Goal: Book appointment/travel/reservation

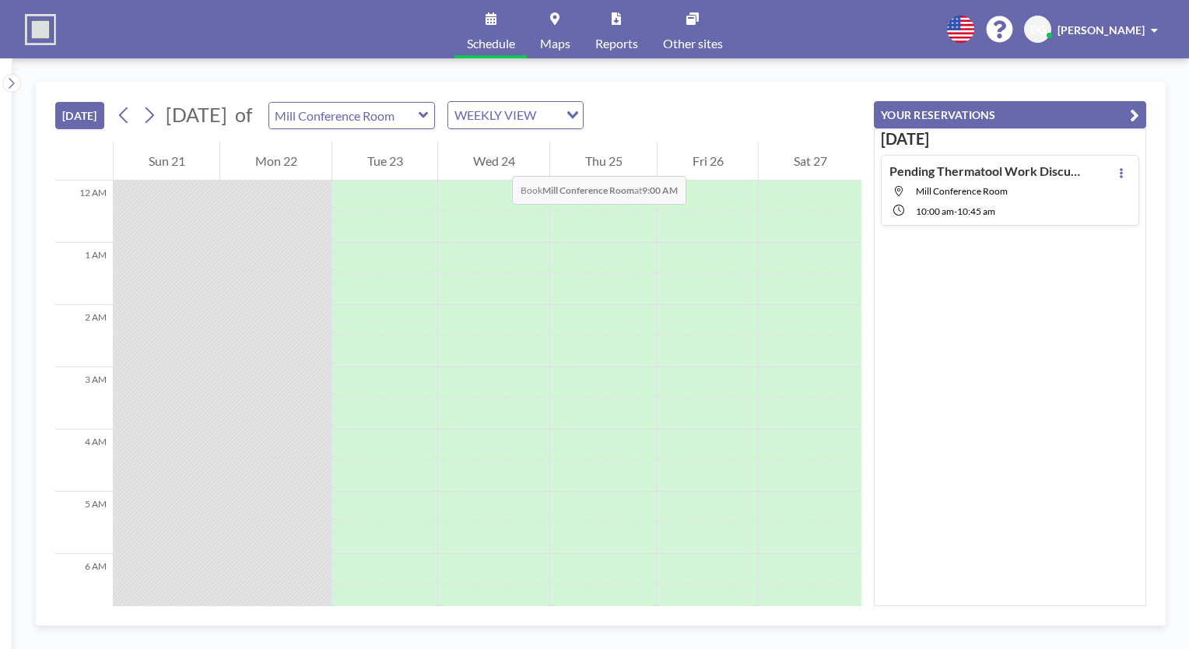
scroll to position [591, 0]
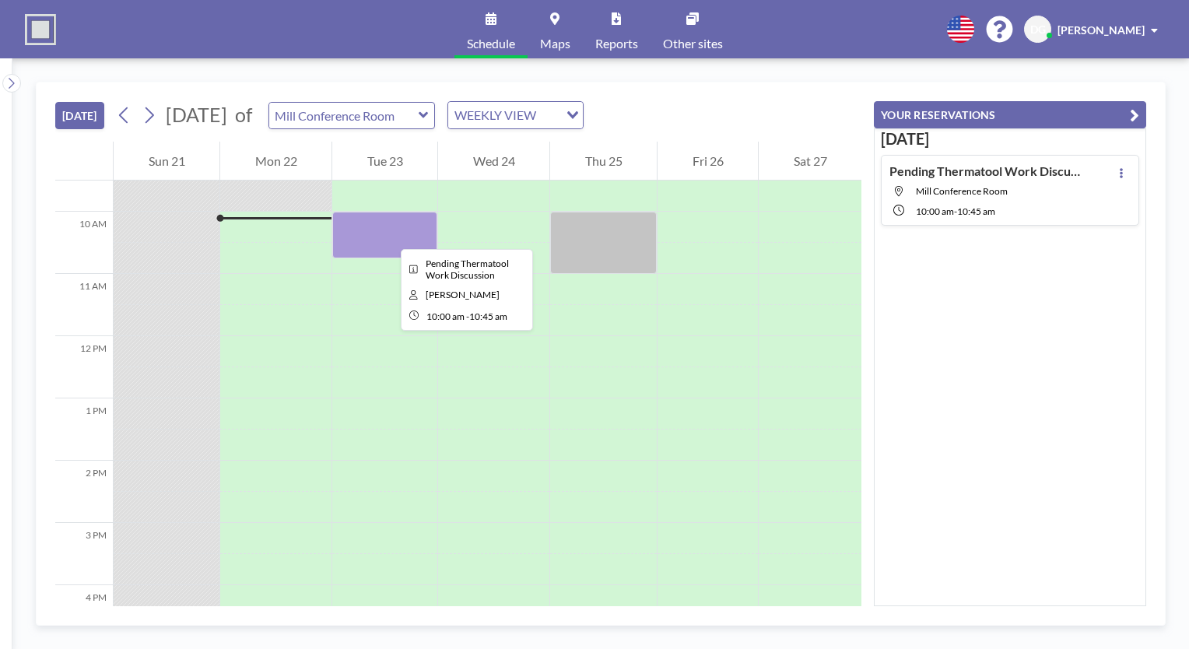
click at [388, 235] on div at bounding box center [384, 235] width 105 height 47
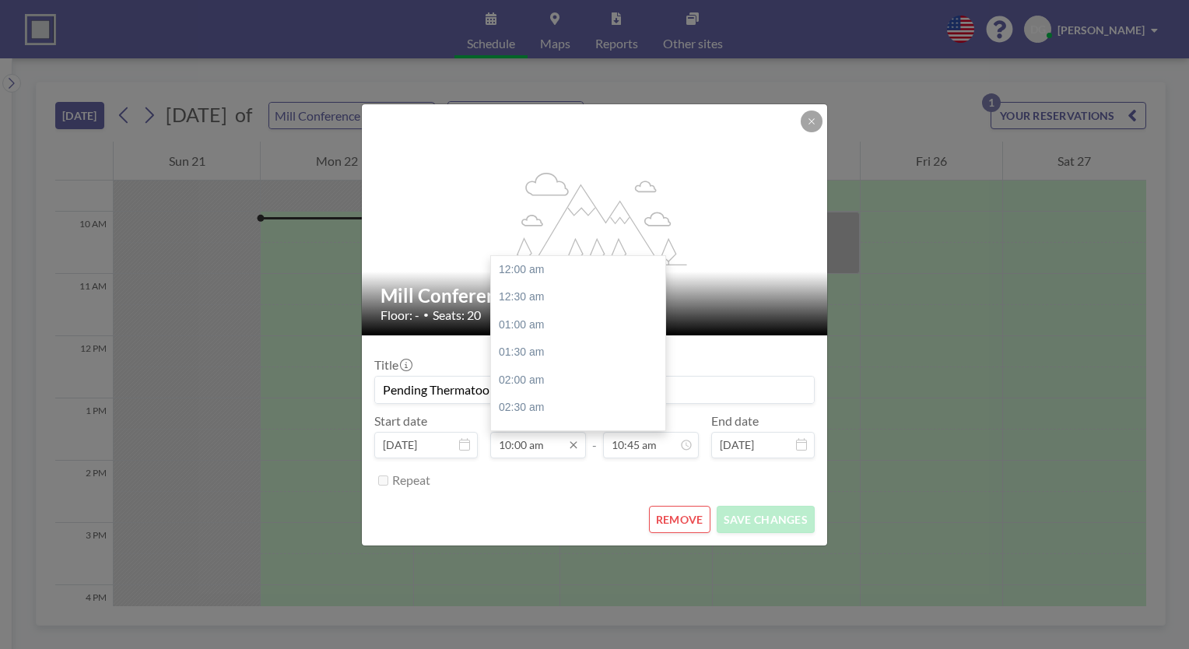
scroll to position [554, 0]
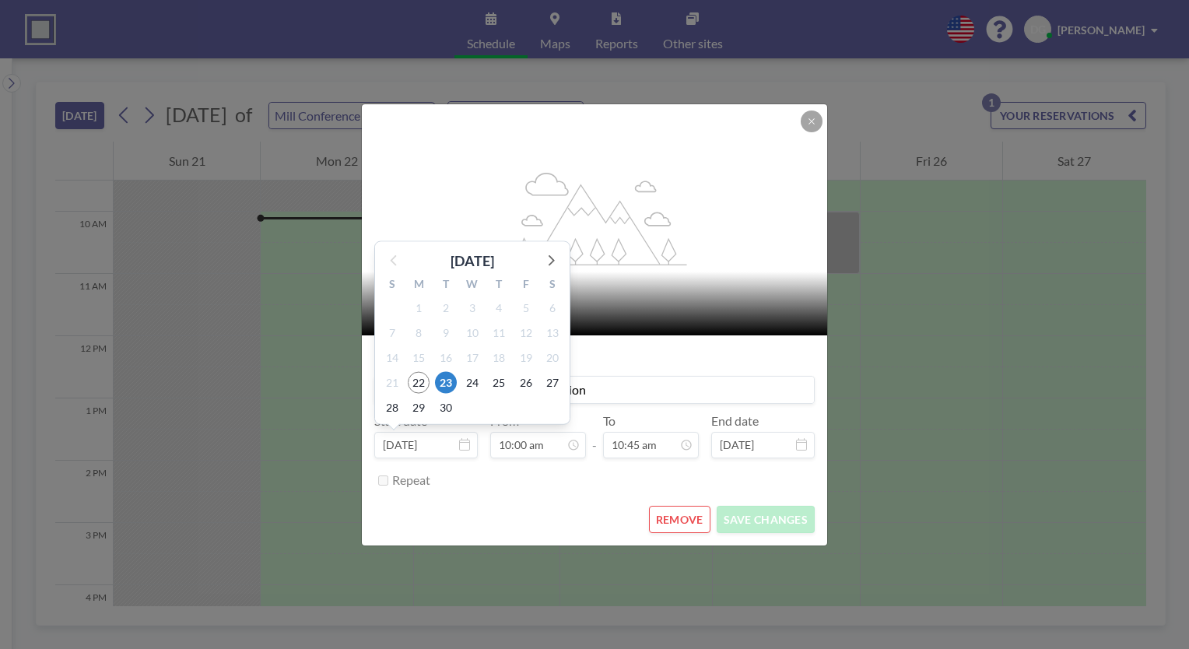
click at [456, 443] on input "[DATE]" at bounding box center [425, 445] width 103 height 26
click at [470, 387] on span "24" at bounding box center [472, 383] width 22 height 22
type input "[DATE]"
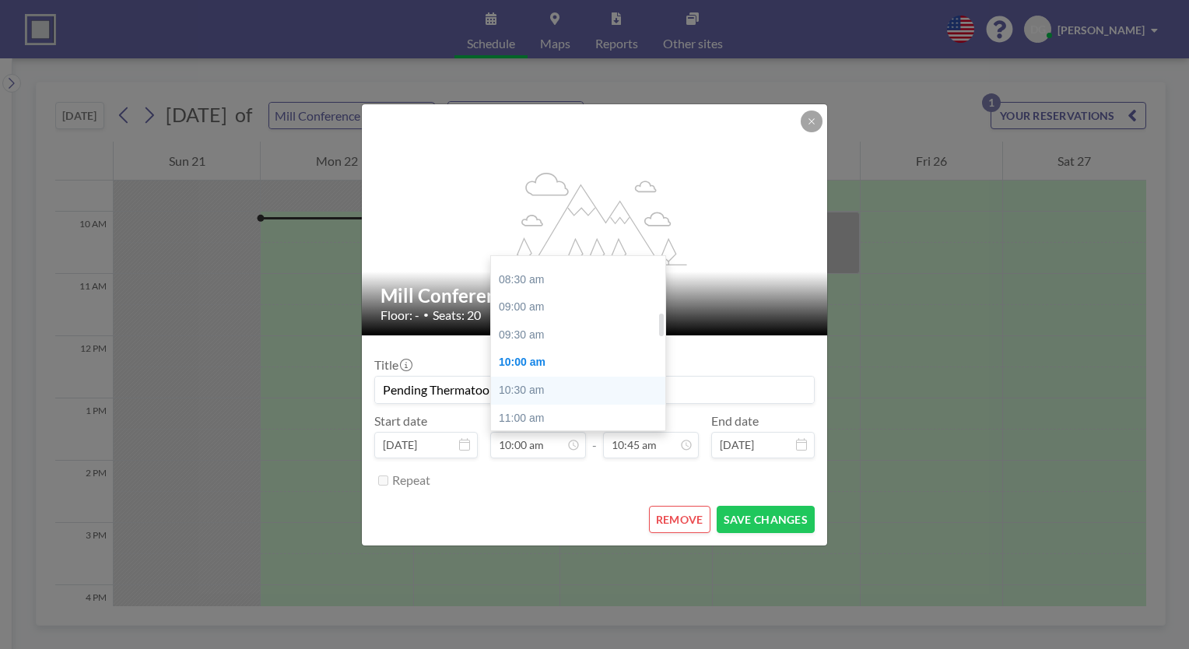
scroll to position [476, 0]
click at [539, 323] on div "09:30 am" at bounding box center [582, 320] width 182 height 28
type input "09:30 am"
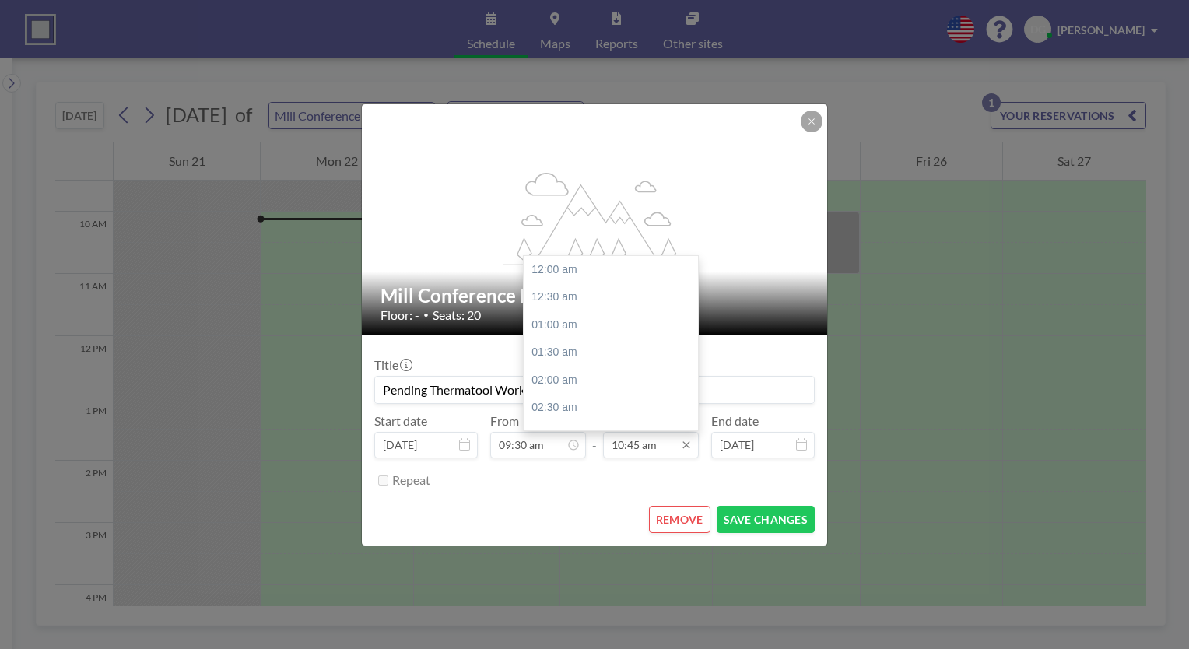
click at [640, 446] on input "10:45 am" at bounding box center [651, 445] width 96 height 26
click at [572, 377] on div "10:30 am" at bounding box center [615, 384] width 182 height 28
type input "10:30 am"
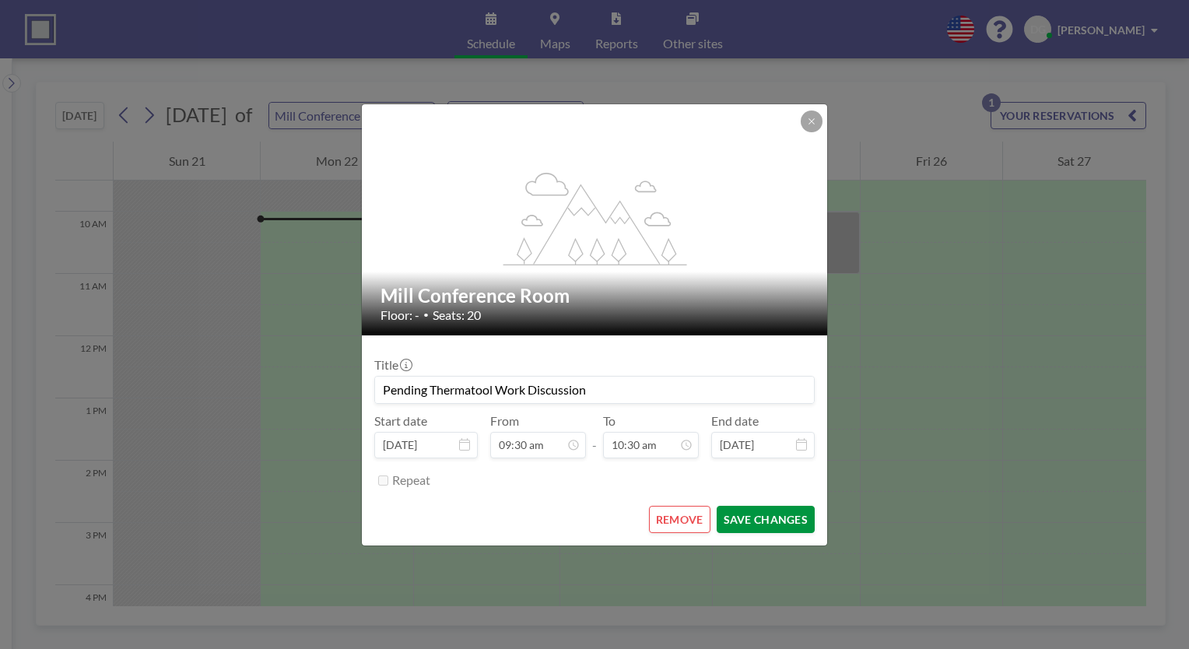
scroll to position [582, 0]
click at [768, 517] on button "SAVE CHANGES" at bounding box center [765, 519] width 98 height 27
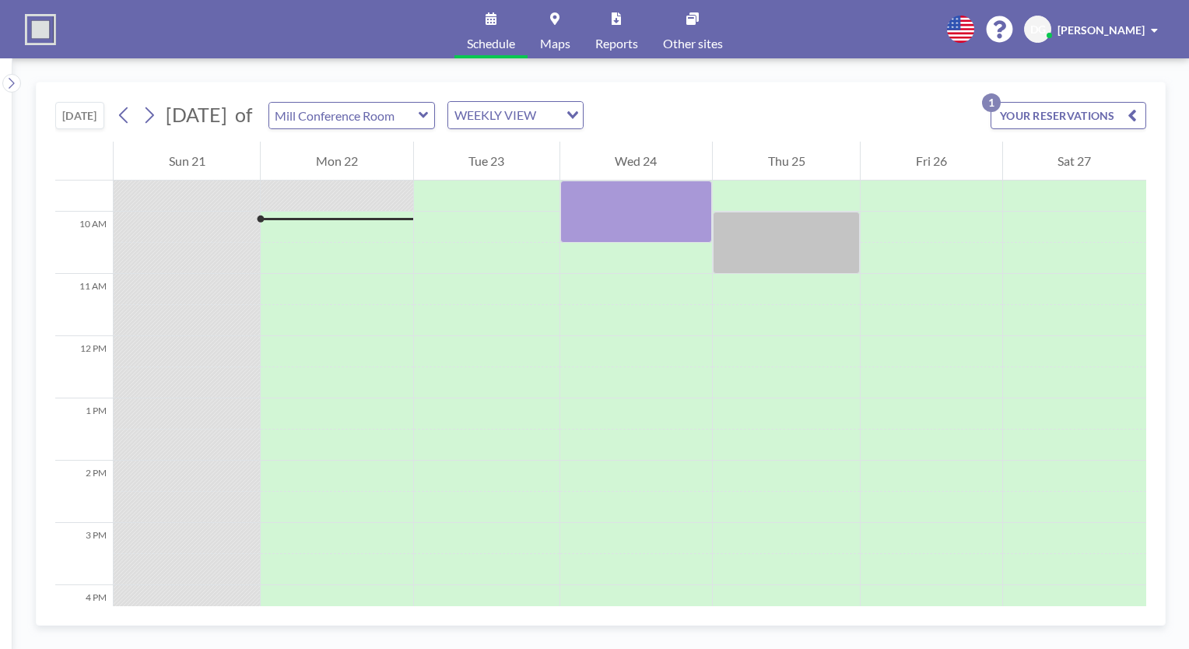
click at [1129, 115] on icon "button" at bounding box center [1131, 115] width 9 height 19
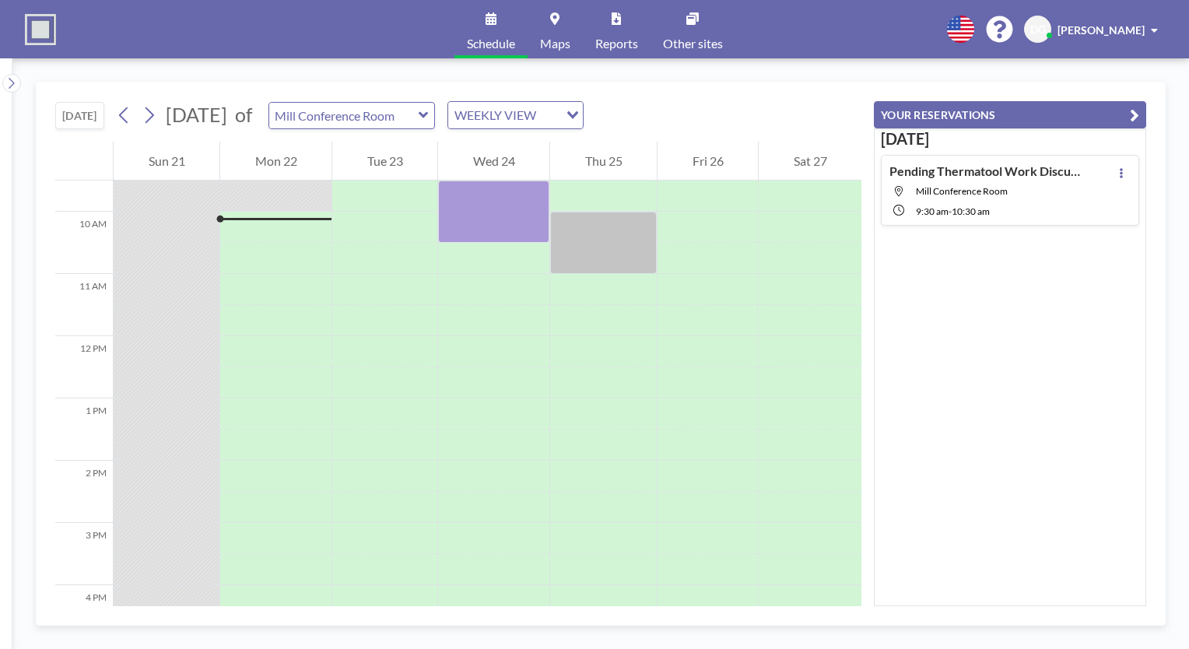
click at [1123, 114] on button "YOUR RESERVATIONS" at bounding box center [1010, 114] width 272 height 27
